Goal: Entertainment & Leisure: Consume media (video, audio)

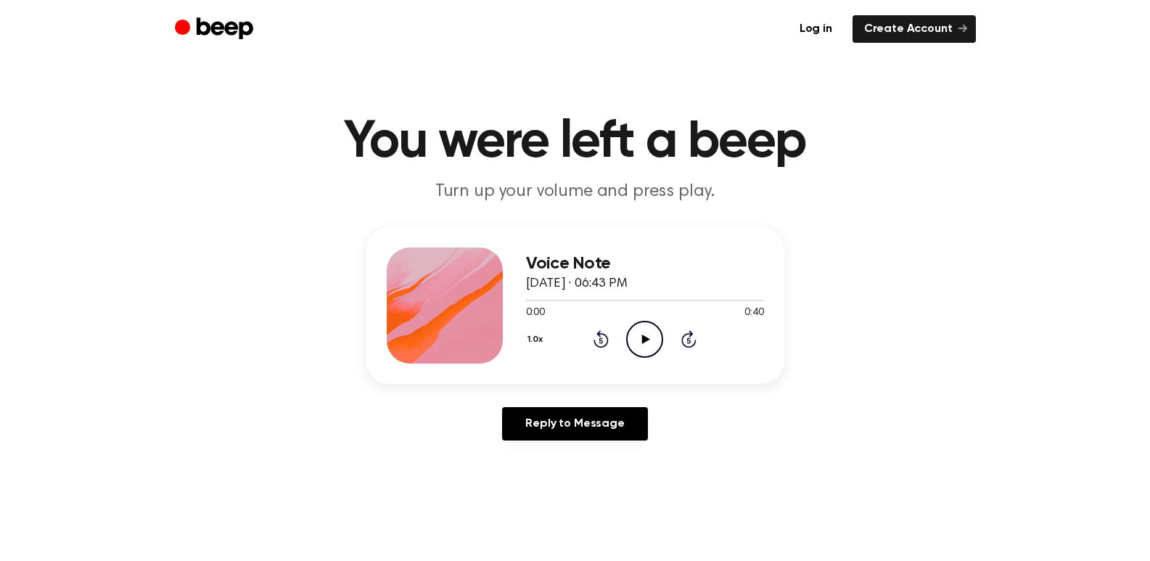
click at [635, 339] on icon "Play Audio" at bounding box center [644, 339] width 37 height 37
click at [648, 345] on icon "Play Audio" at bounding box center [644, 339] width 37 height 37
click at [640, 338] on icon "Play Audio" at bounding box center [644, 339] width 37 height 37
click at [636, 331] on icon "Play Audio" at bounding box center [644, 339] width 37 height 37
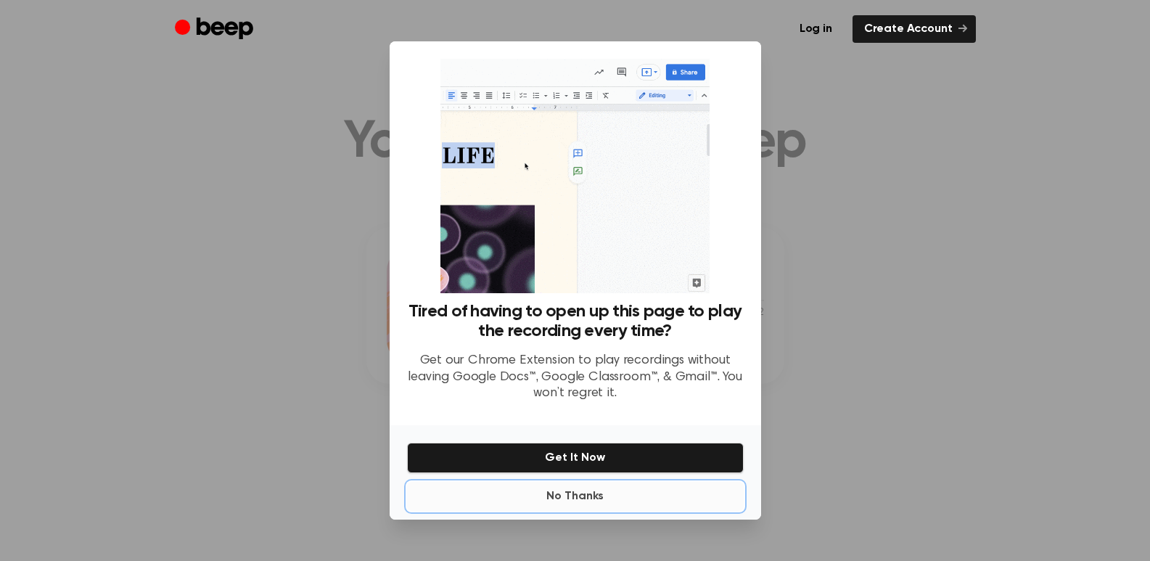
click at [578, 492] on button "No Thanks" at bounding box center [575, 496] width 337 height 29
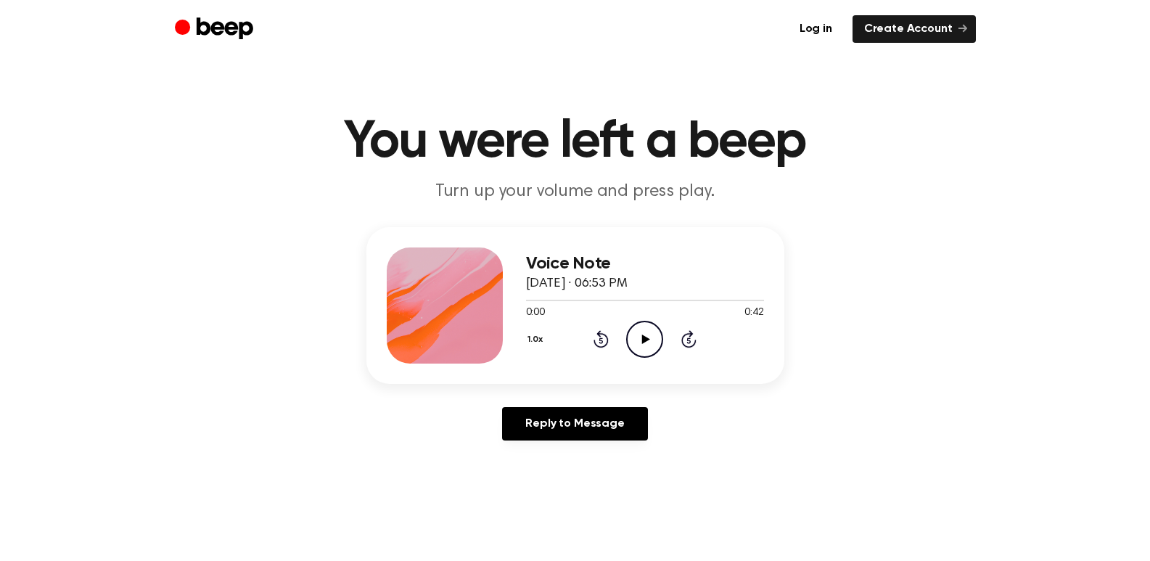
click at [643, 350] on icon "Play Audio" at bounding box center [644, 339] width 37 height 37
click at [643, 336] on icon at bounding box center [646, 338] width 8 height 9
click at [640, 345] on icon "Pause Audio" at bounding box center [644, 339] width 37 height 37
click at [528, 300] on div at bounding box center [594, 300] width 136 height 1
click at [645, 342] on icon "Play Audio" at bounding box center [644, 339] width 37 height 37
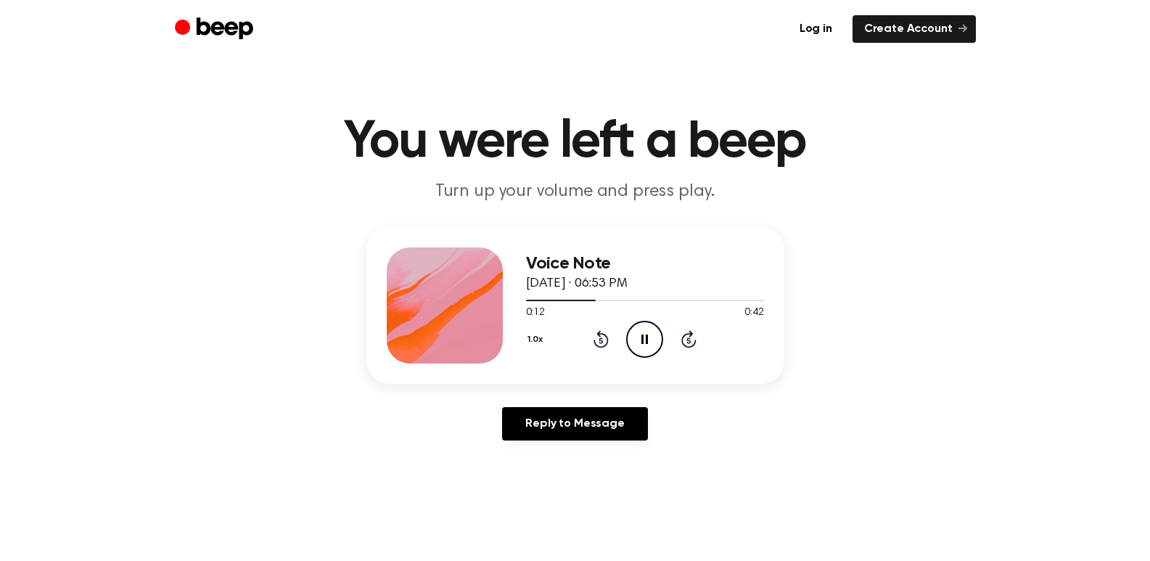
click at [641, 342] on icon at bounding box center [644, 338] width 7 height 9
drag, startPoint x: 529, startPoint y: 405, endPoint x: 218, endPoint y: 443, distance: 313.5
click at [218, 443] on div "Voice Note September 1, 2025 · 06:53 PM 0:12 0:42 Your browser does not support…" at bounding box center [574, 339] width 1115 height 225
click at [638, 342] on icon "Play Audio" at bounding box center [644, 339] width 37 height 37
click at [639, 336] on icon "Pause Audio" at bounding box center [644, 339] width 37 height 37
